Goal: Check status

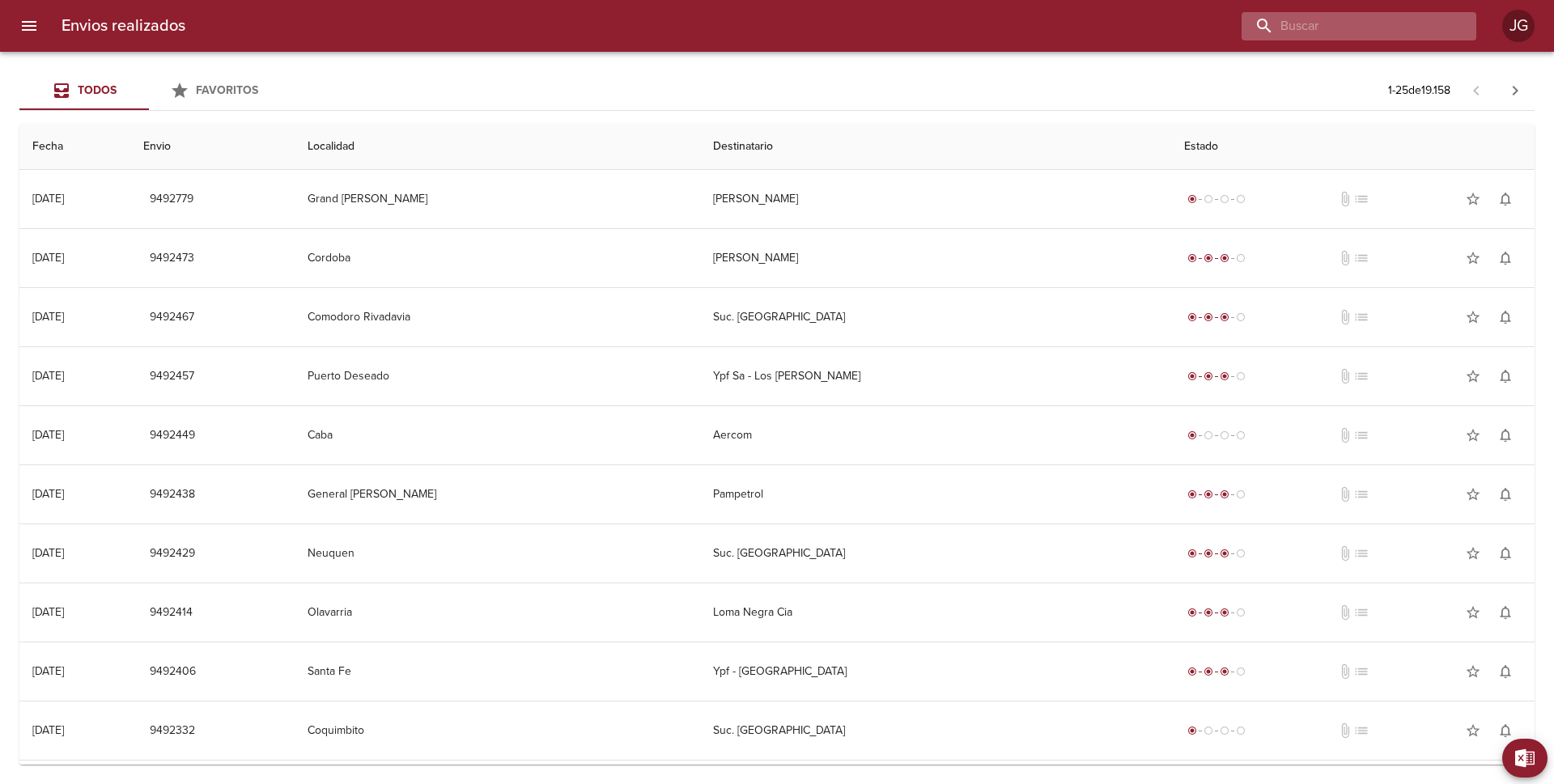
click at [1348, 24] on input "buscar" at bounding box center [1344, 26] width 207 height 29
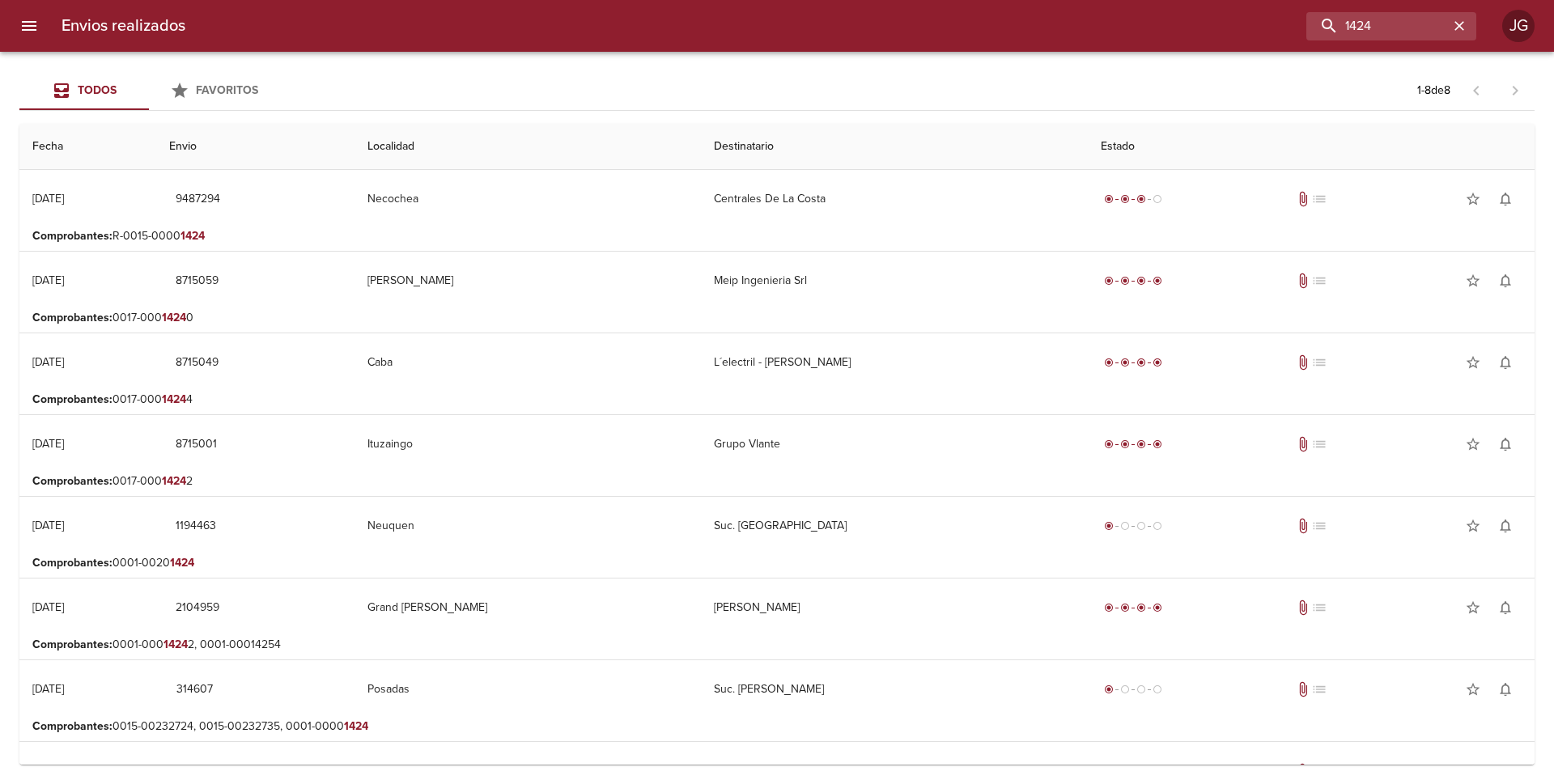
click at [483, 235] on p "Comprobantes : R-0015-0000 1424" at bounding box center [776, 236] width 1489 height 17
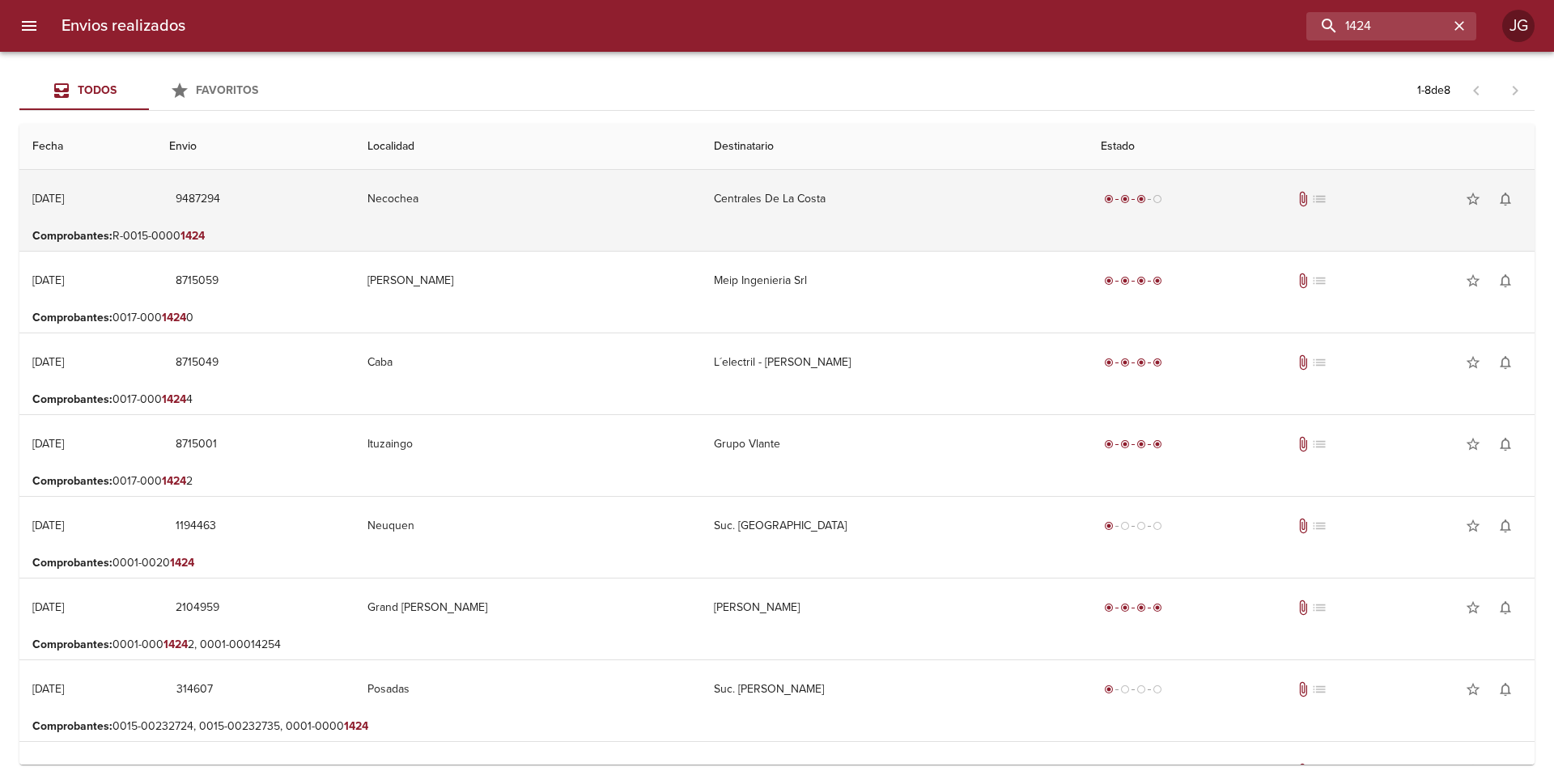
click at [1095, 217] on td "radio_button_checked radio_button_checked radio_button_checked radio_button_unc…" at bounding box center [1310, 199] width 446 height 58
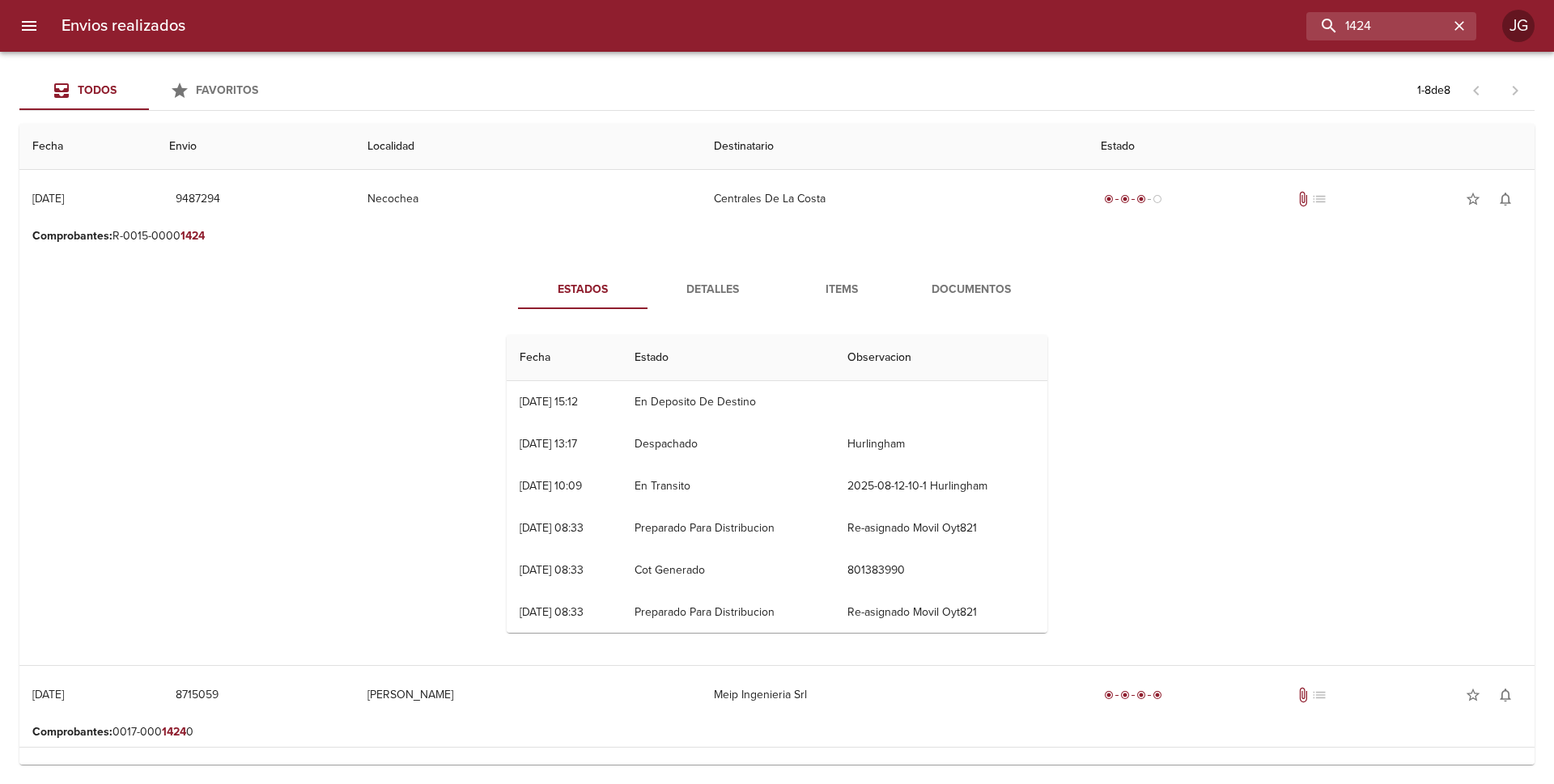
click at [952, 293] on span "Documentos" at bounding box center [971, 290] width 110 height 20
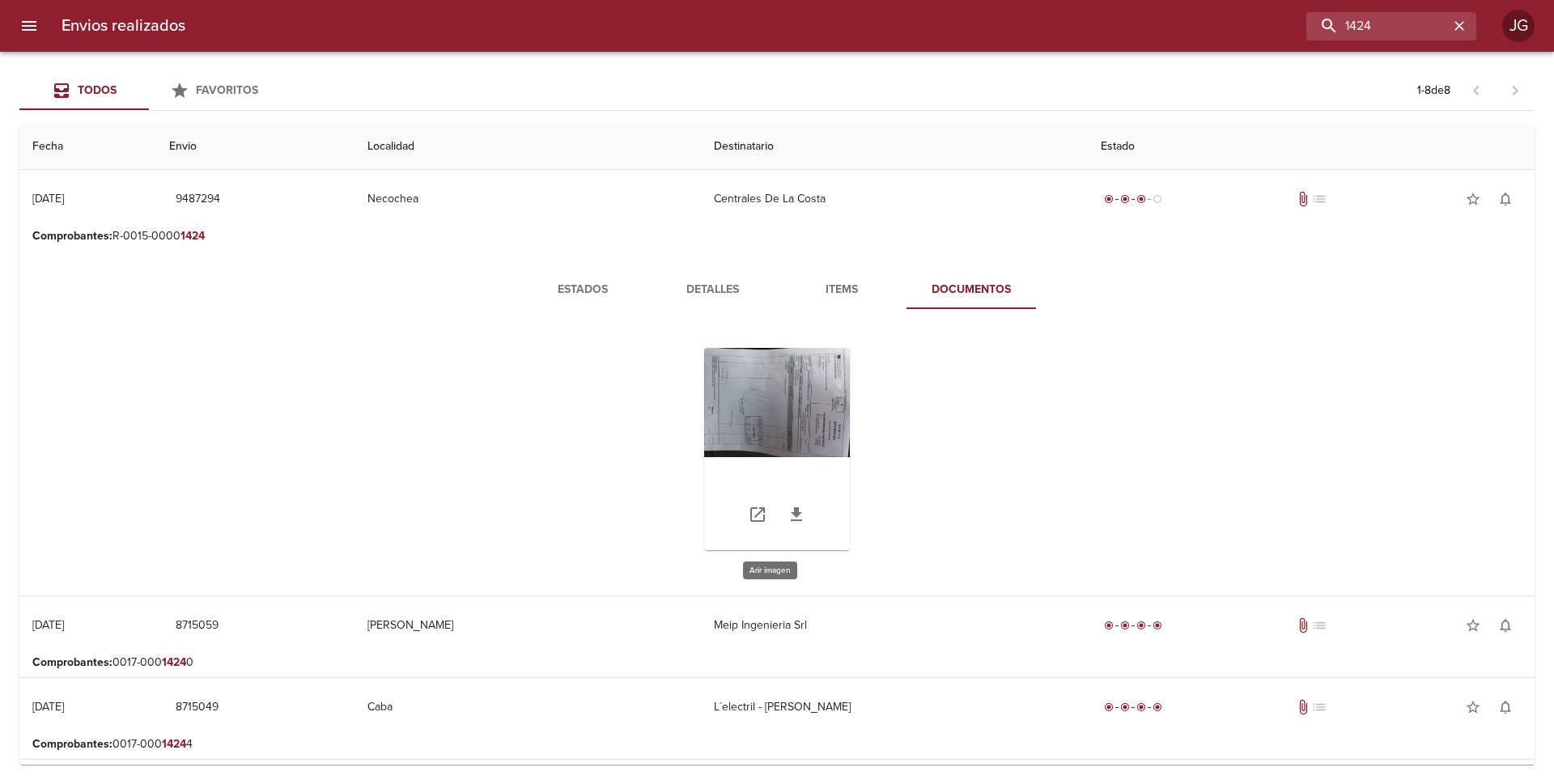
click at [766, 405] on div "Tabla de envíos del cliente" at bounding box center [777, 449] width 145 height 202
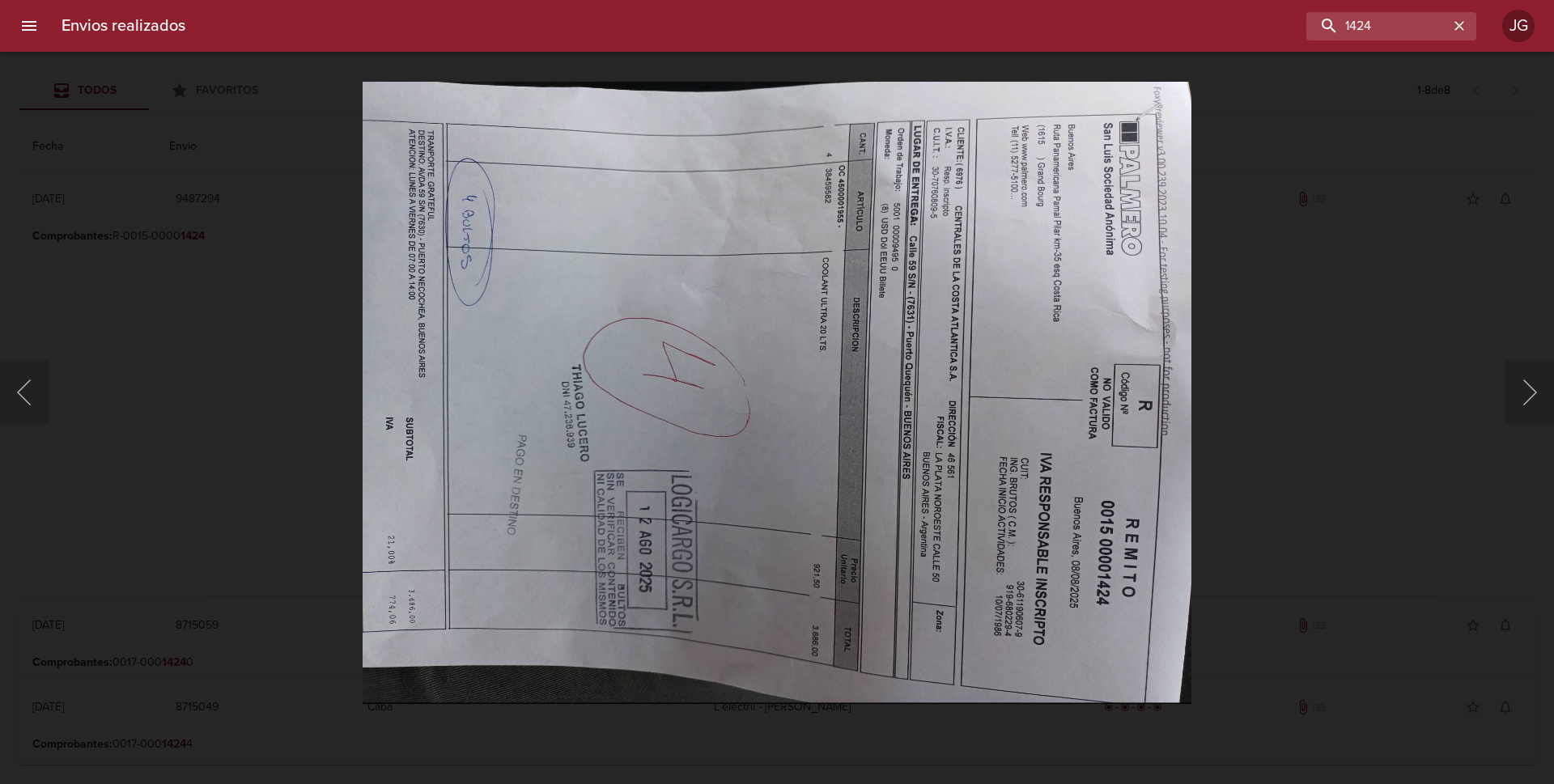
click at [788, 398] on img "Lightbox" at bounding box center [777, 392] width 829 height 622
drag, startPoint x: 1381, startPoint y: 27, endPoint x: 1305, endPoint y: 24, distance: 76.1
click at [1305, 24] on input "1424" at bounding box center [1344, 26] width 207 height 29
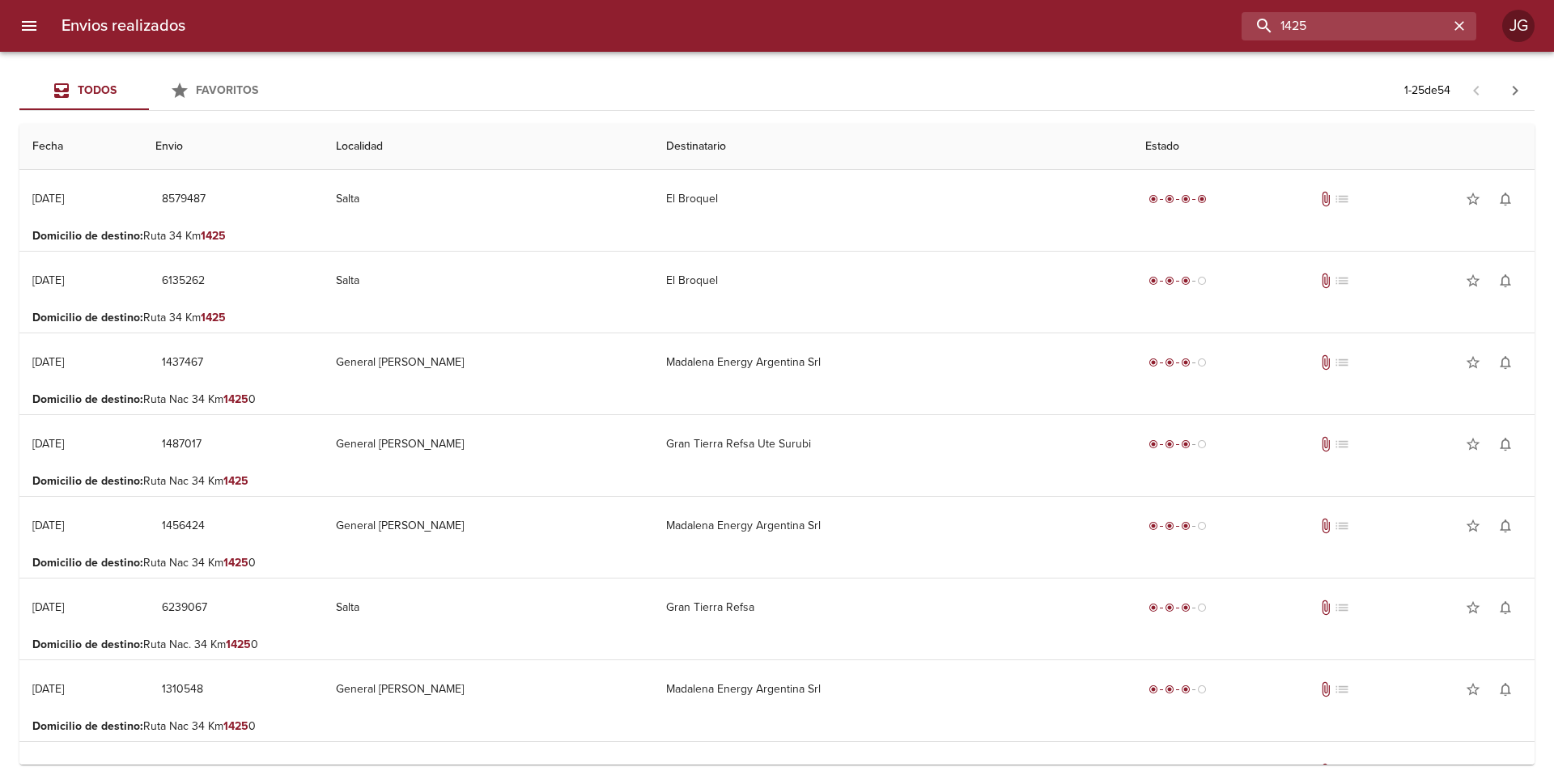
drag, startPoint x: 1320, startPoint y: 22, endPoint x: 1211, endPoint y: 11, distance: 109.6
click at [1211, 12] on div "1425" at bounding box center [837, 26] width 1278 height 29
type input "del litoral"
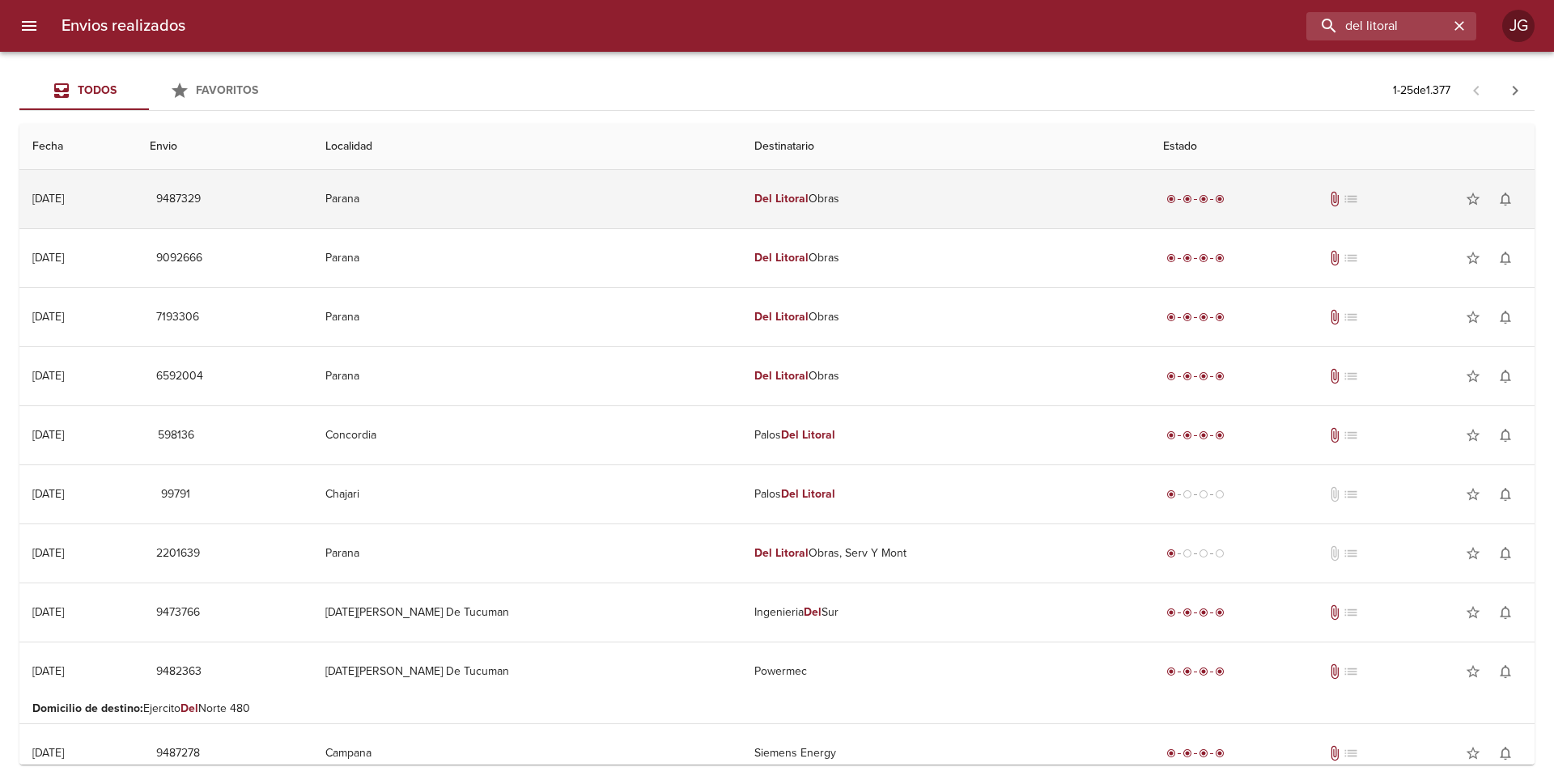
click at [572, 202] on td "Parana" at bounding box center [527, 199] width 429 height 58
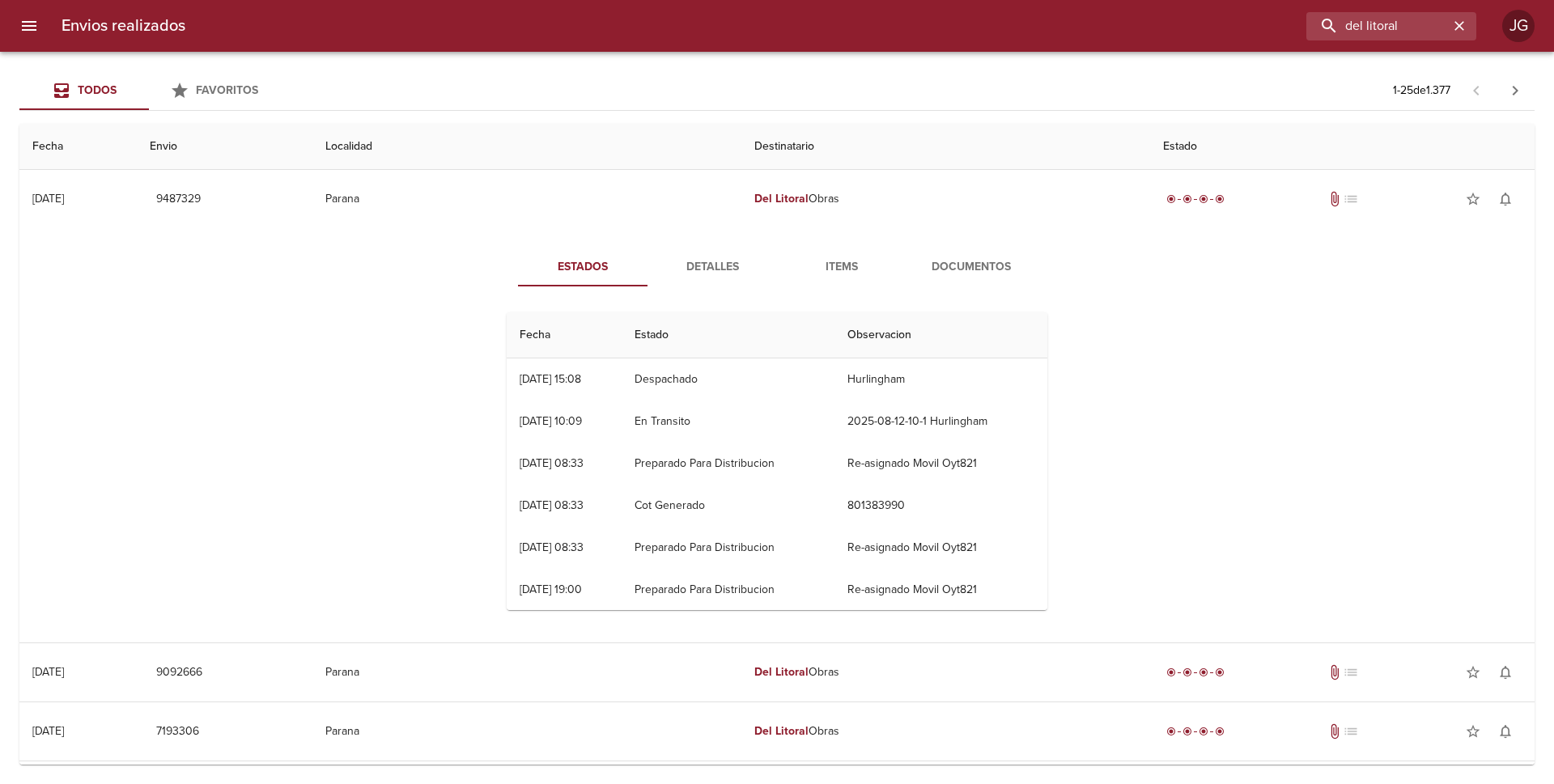
click at [958, 271] on span "Documentos" at bounding box center [971, 268] width 110 height 20
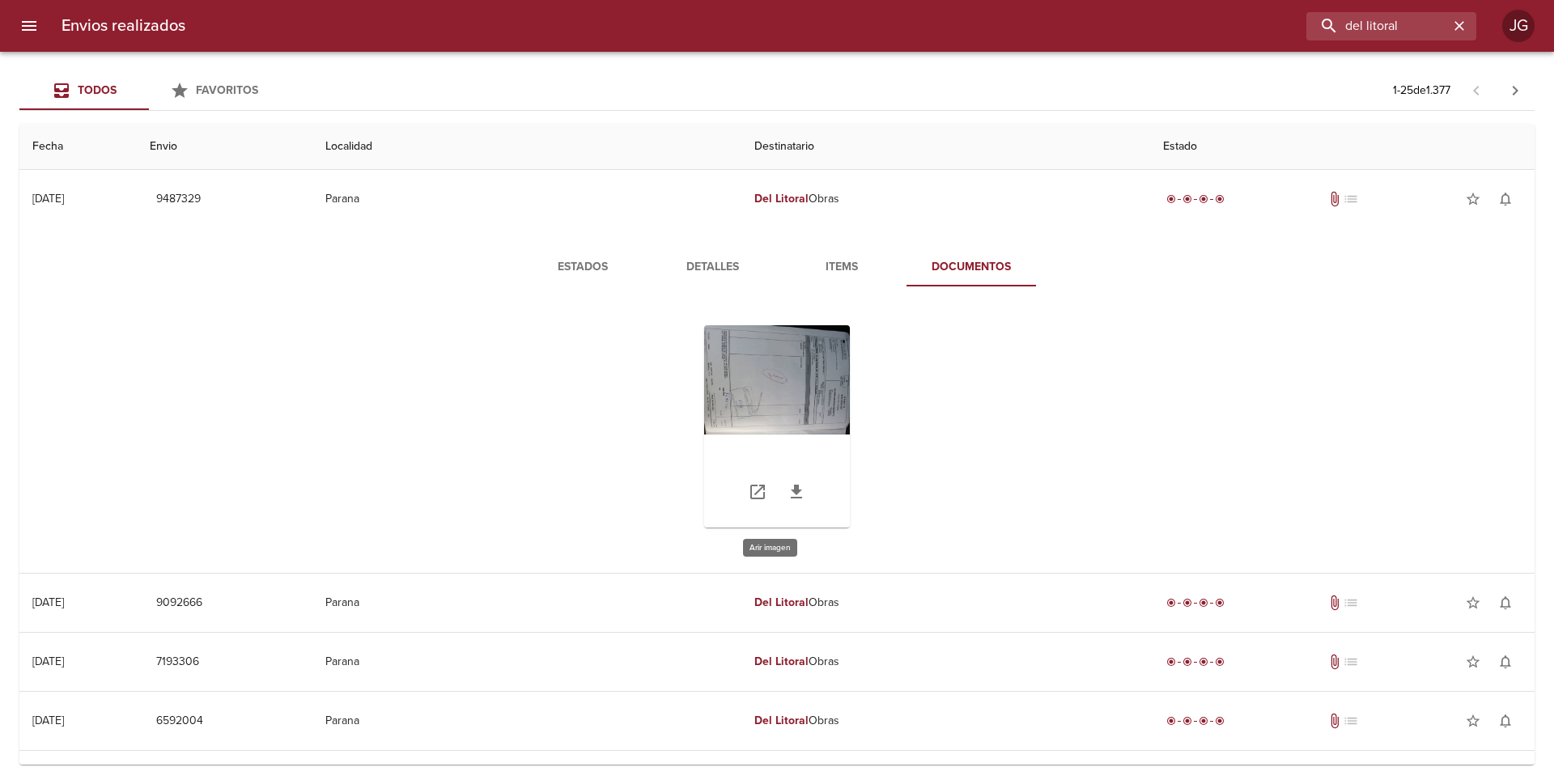
click at [805, 391] on div "Tabla de envíos del cliente" at bounding box center [777, 426] width 145 height 202
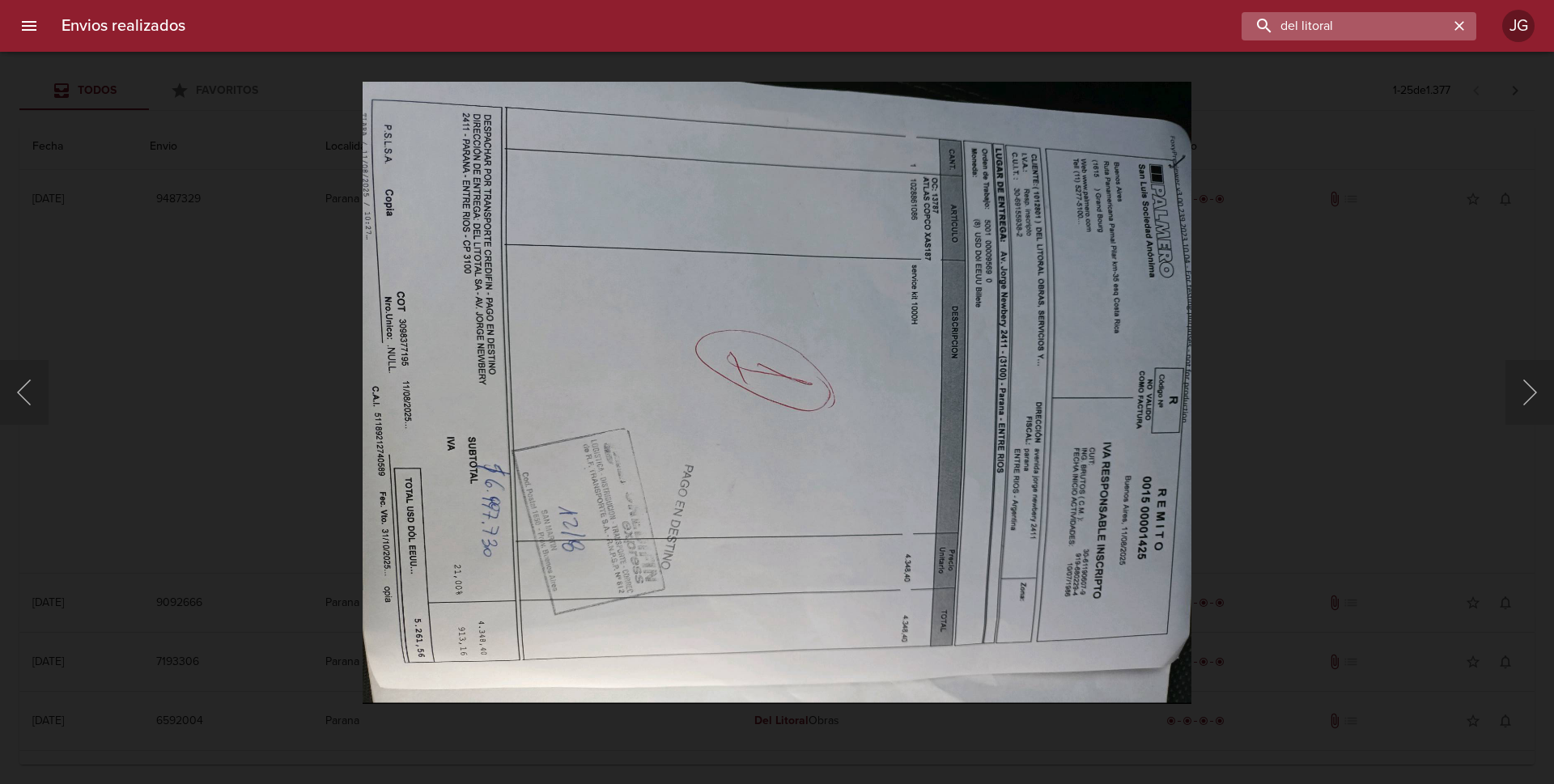
drag, startPoint x: 1406, startPoint y: 23, endPoint x: 1459, endPoint y: 28, distance: 53.2
click at [1306, 6] on div "Envios realizados del litoral JG" at bounding box center [777, 26] width 1554 height 52
click at [1459, 28] on icon "button" at bounding box center [1459, 26] width 17 height 17
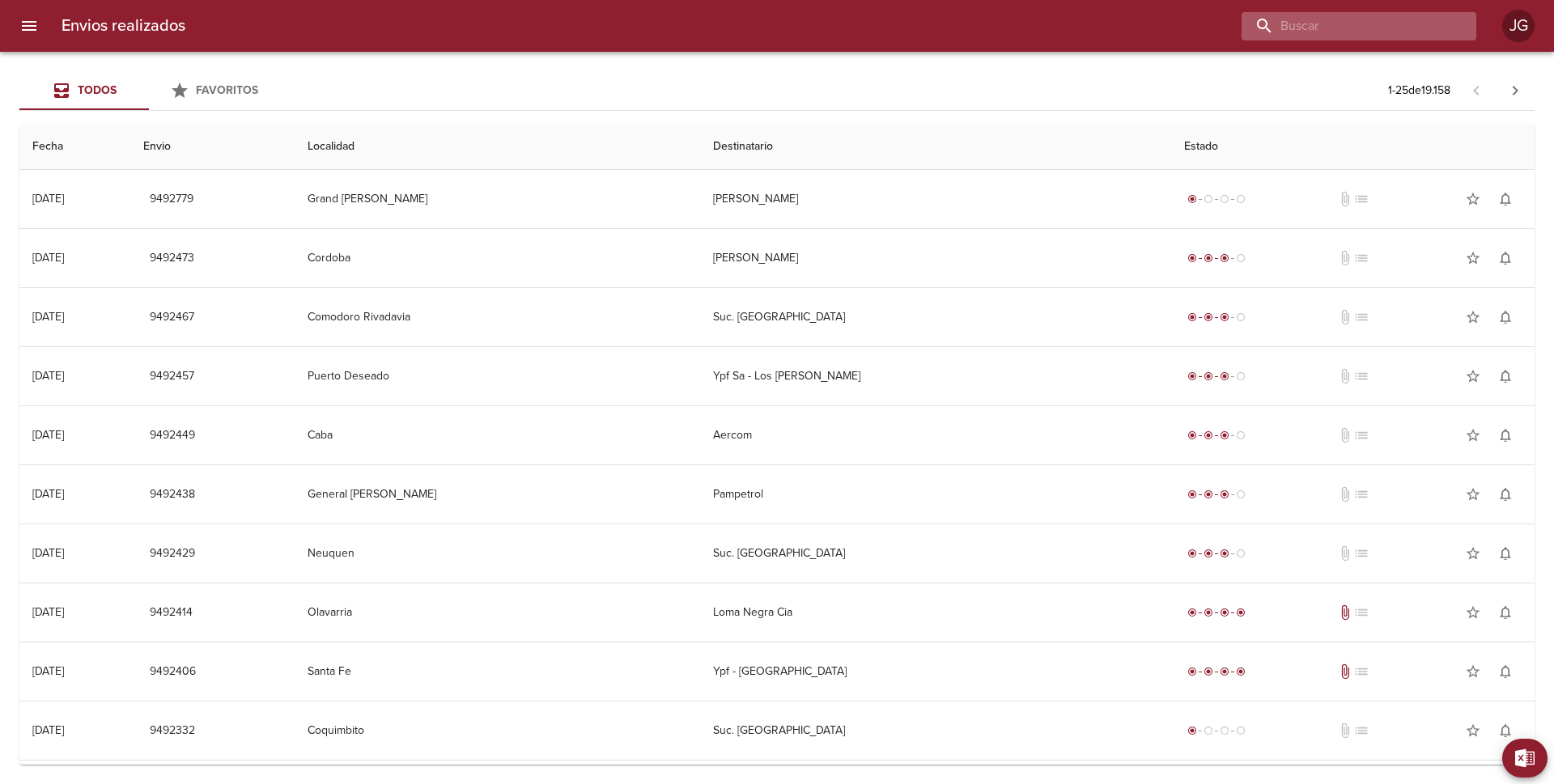
click at [1364, 22] on input "buscar" at bounding box center [1344, 26] width 207 height 29
type input "1424"
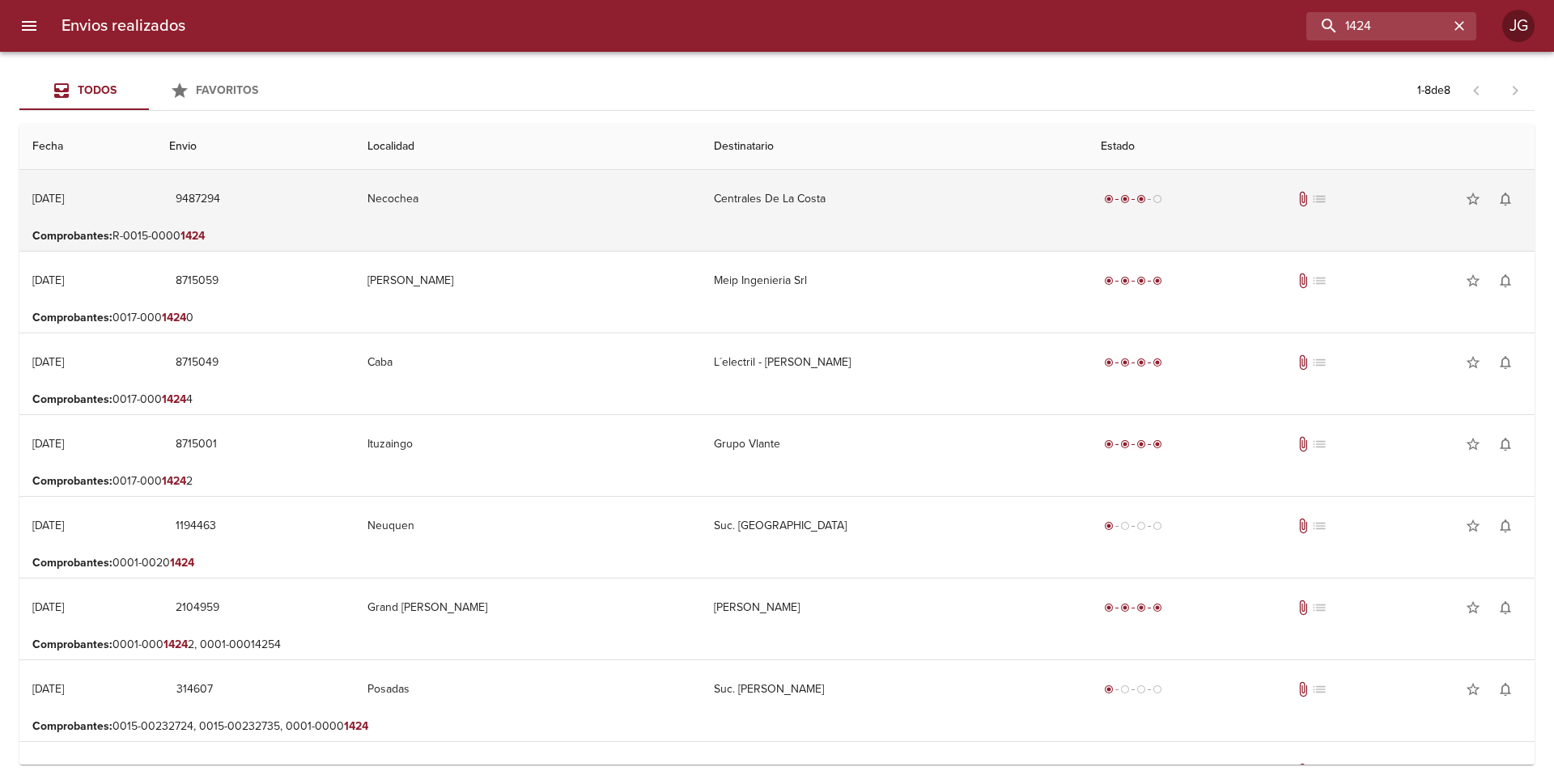
click at [616, 214] on td "Necochea" at bounding box center [528, 199] width 346 height 58
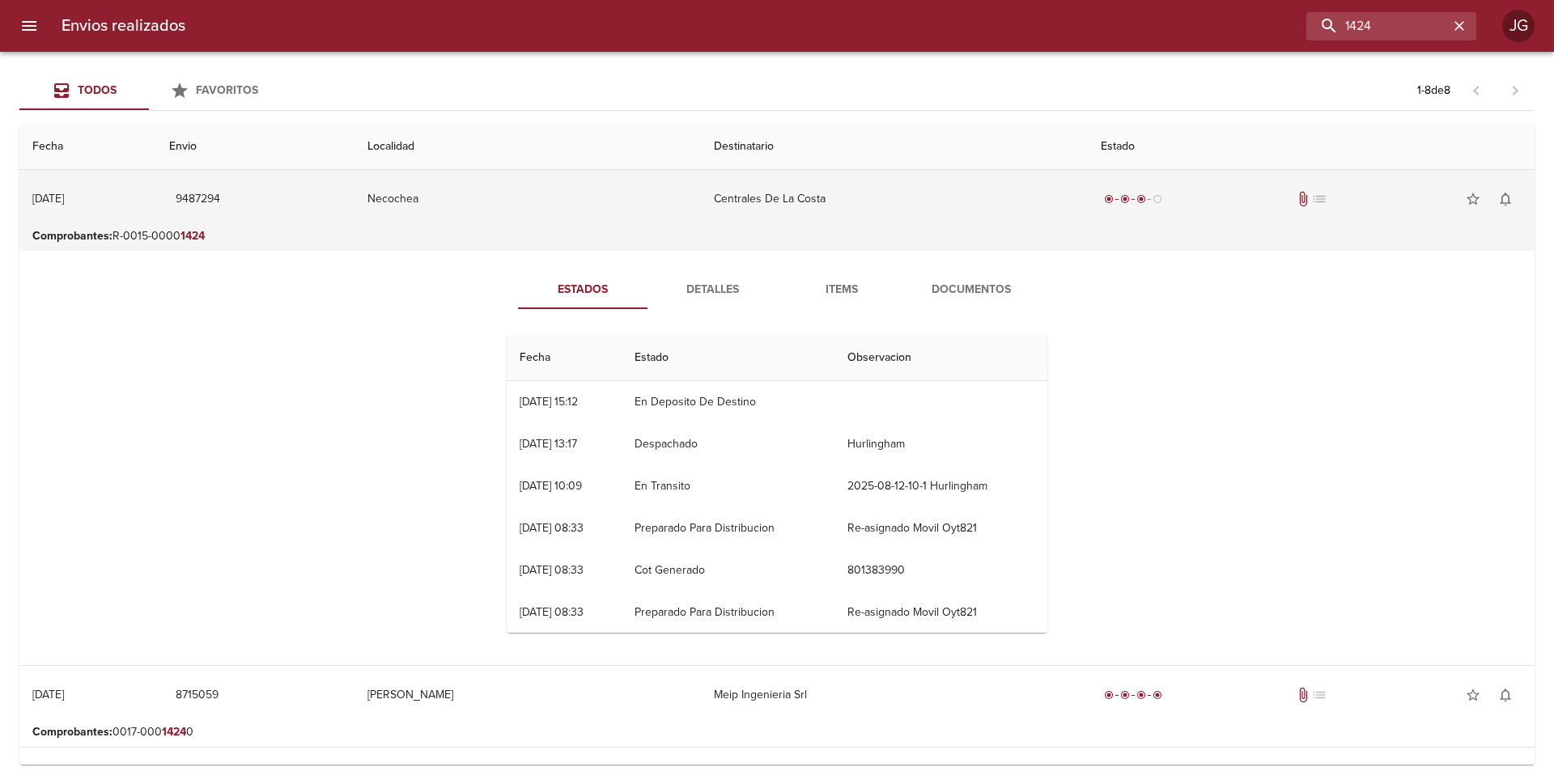
click at [1270, 208] on div "radio_button_checked radio_button_checked radio_button_checked radio_button_unc…" at bounding box center [1310, 199] width 421 height 32
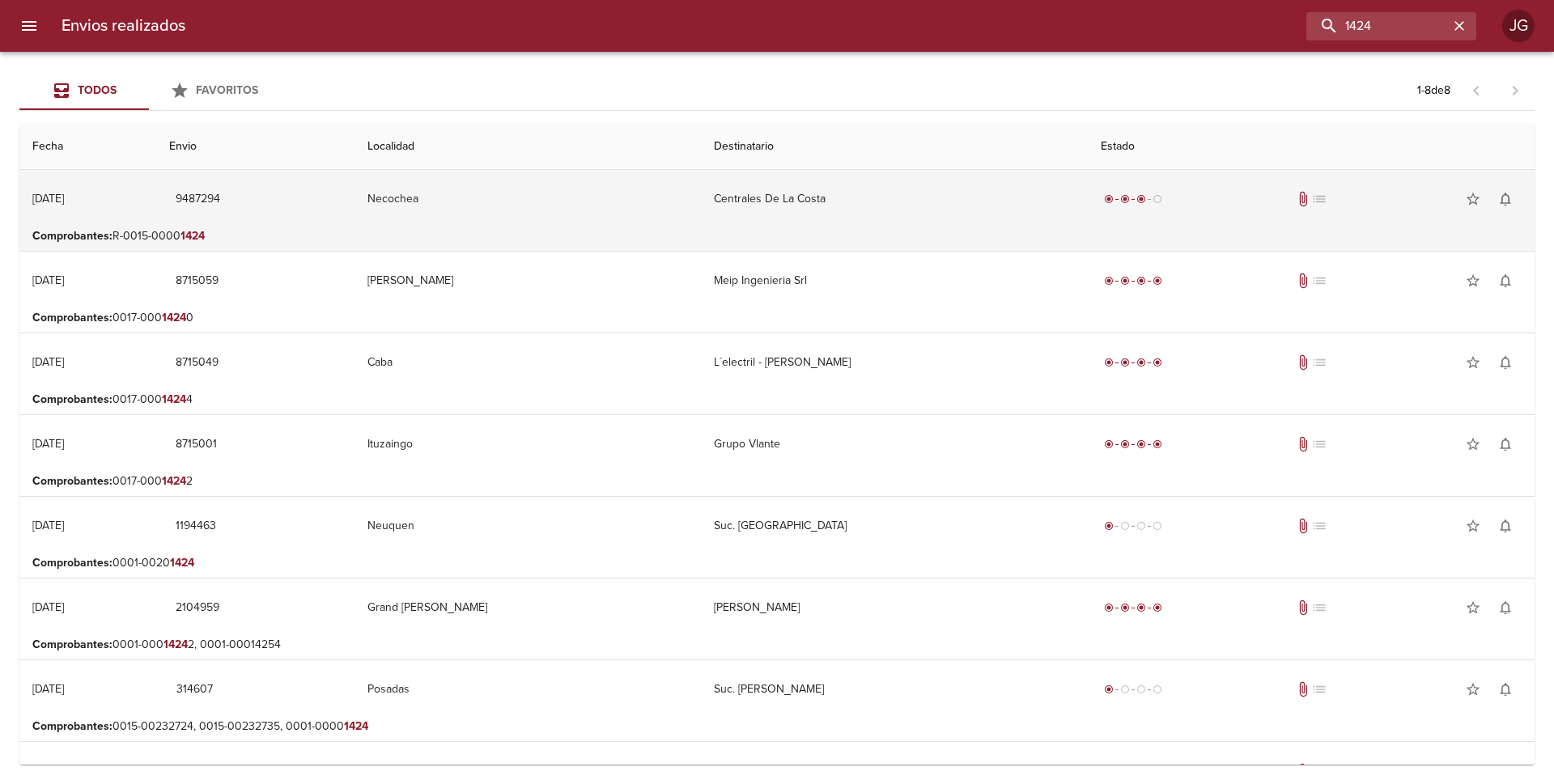
drag, startPoint x: 878, startPoint y: 202, endPoint x: 904, endPoint y: 202, distance: 26.0
click at [880, 202] on td "Centrales De La Costa" at bounding box center [894, 199] width 387 height 58
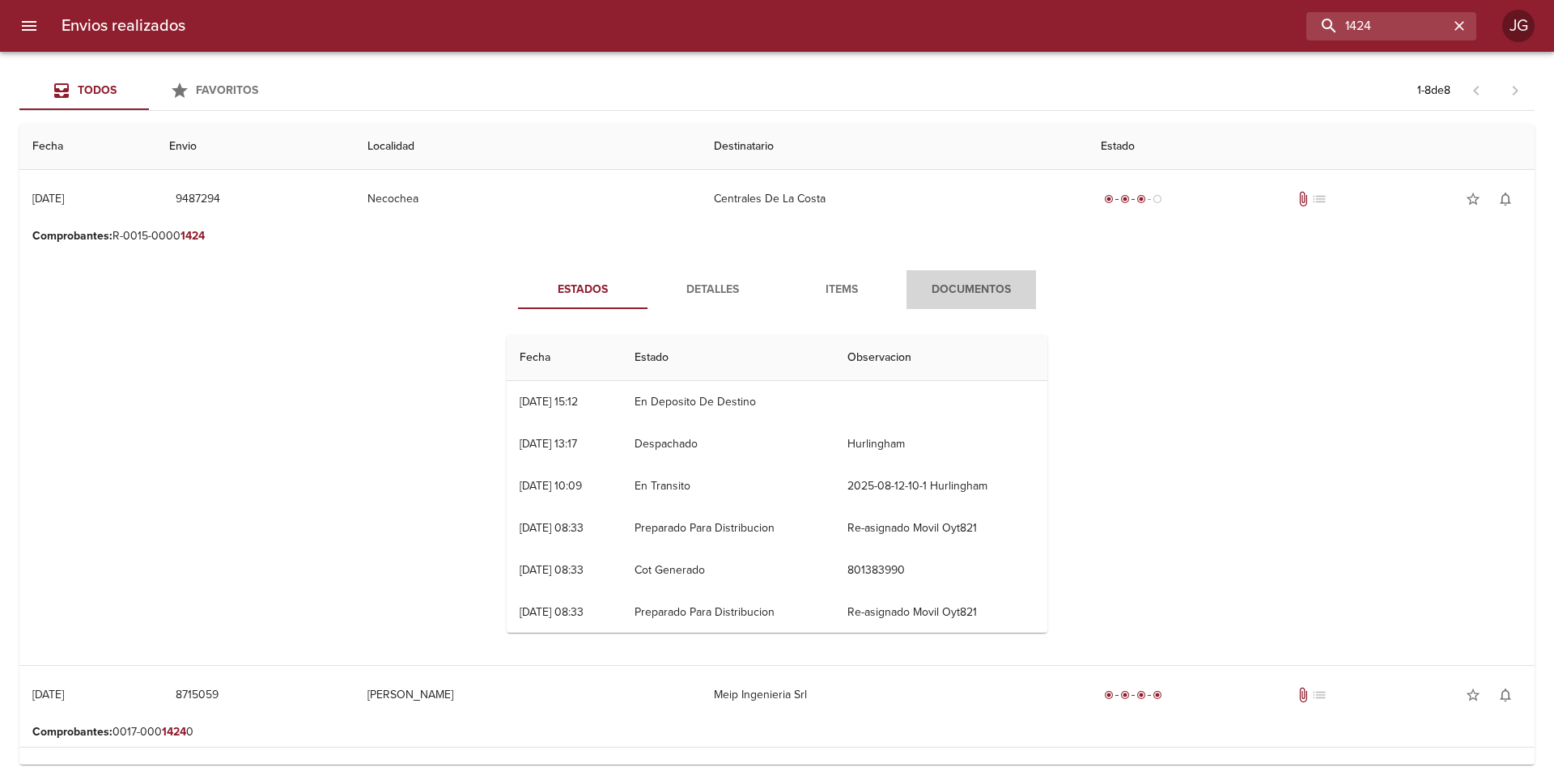
click at [980, 292] on span "Documentos" at bounding box center [971, 290] width 110 height 20
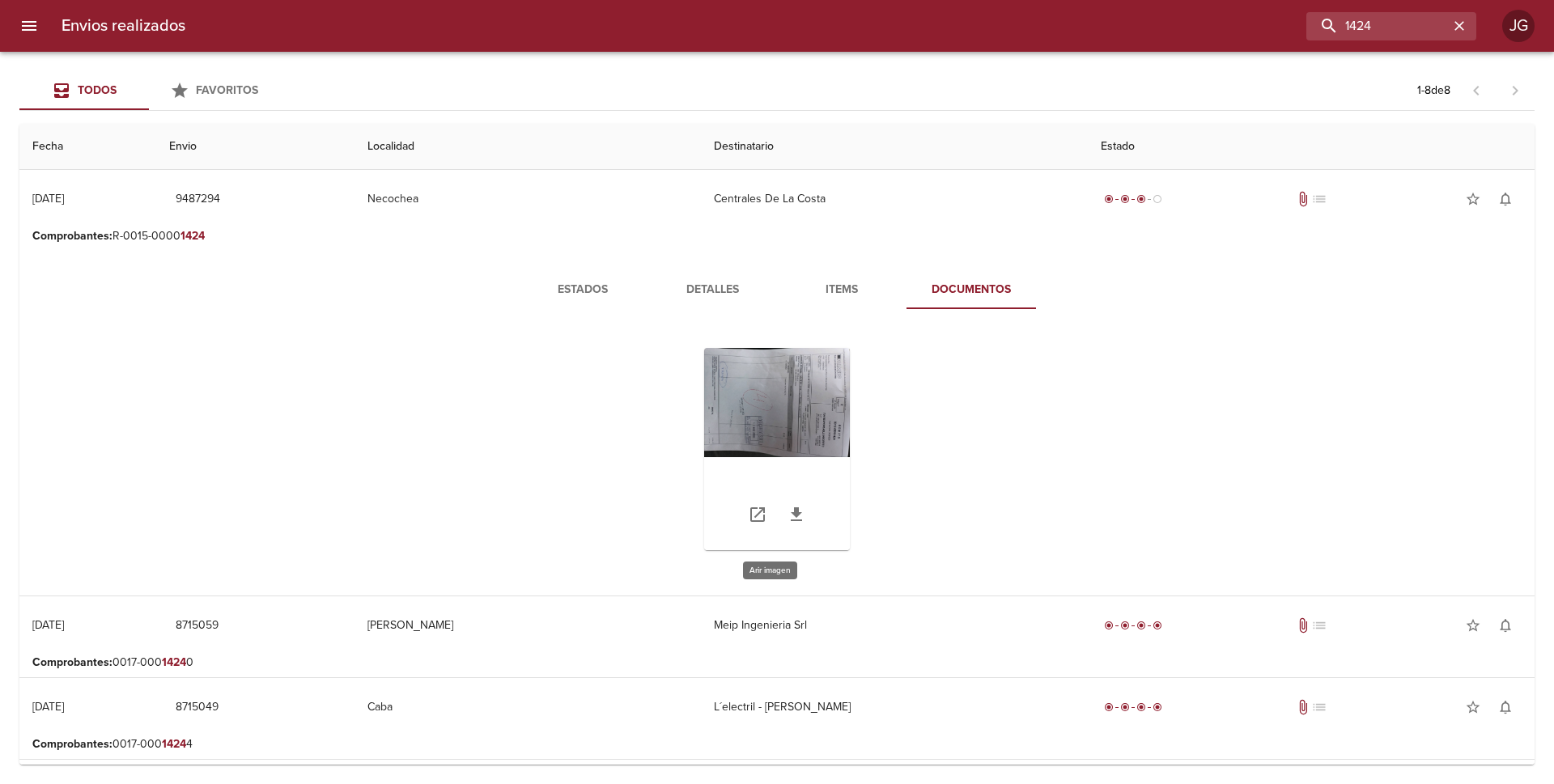
click at [783, 421] on div "Tabla de envíos del cliente" at bounding box center [777, 449] width 145 height 202
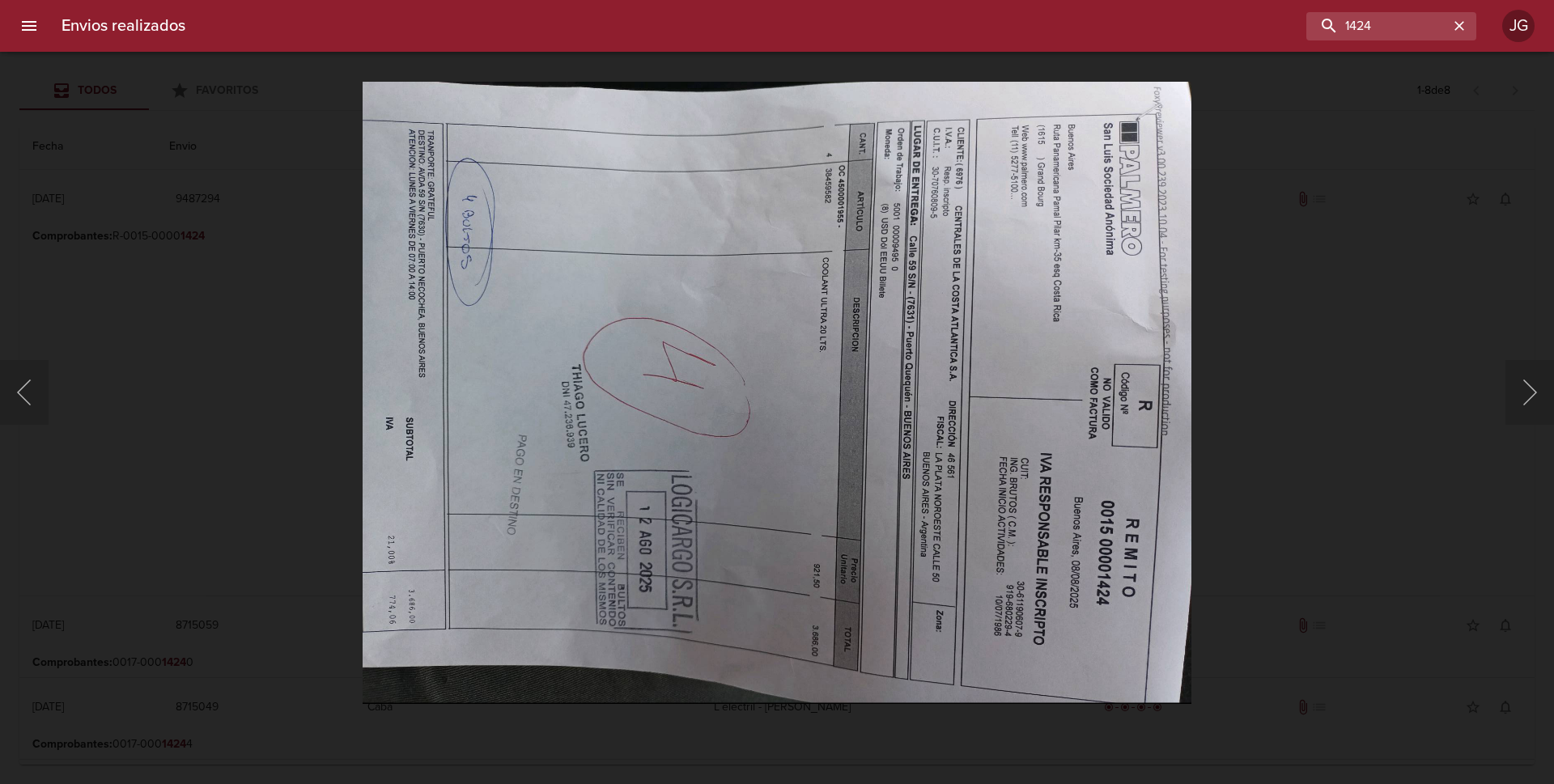
click at [786, 404] on img "Lightbox" at bounding box center [777, 392] width 829 height 622
